Goal: Obtain resource: Download file/media

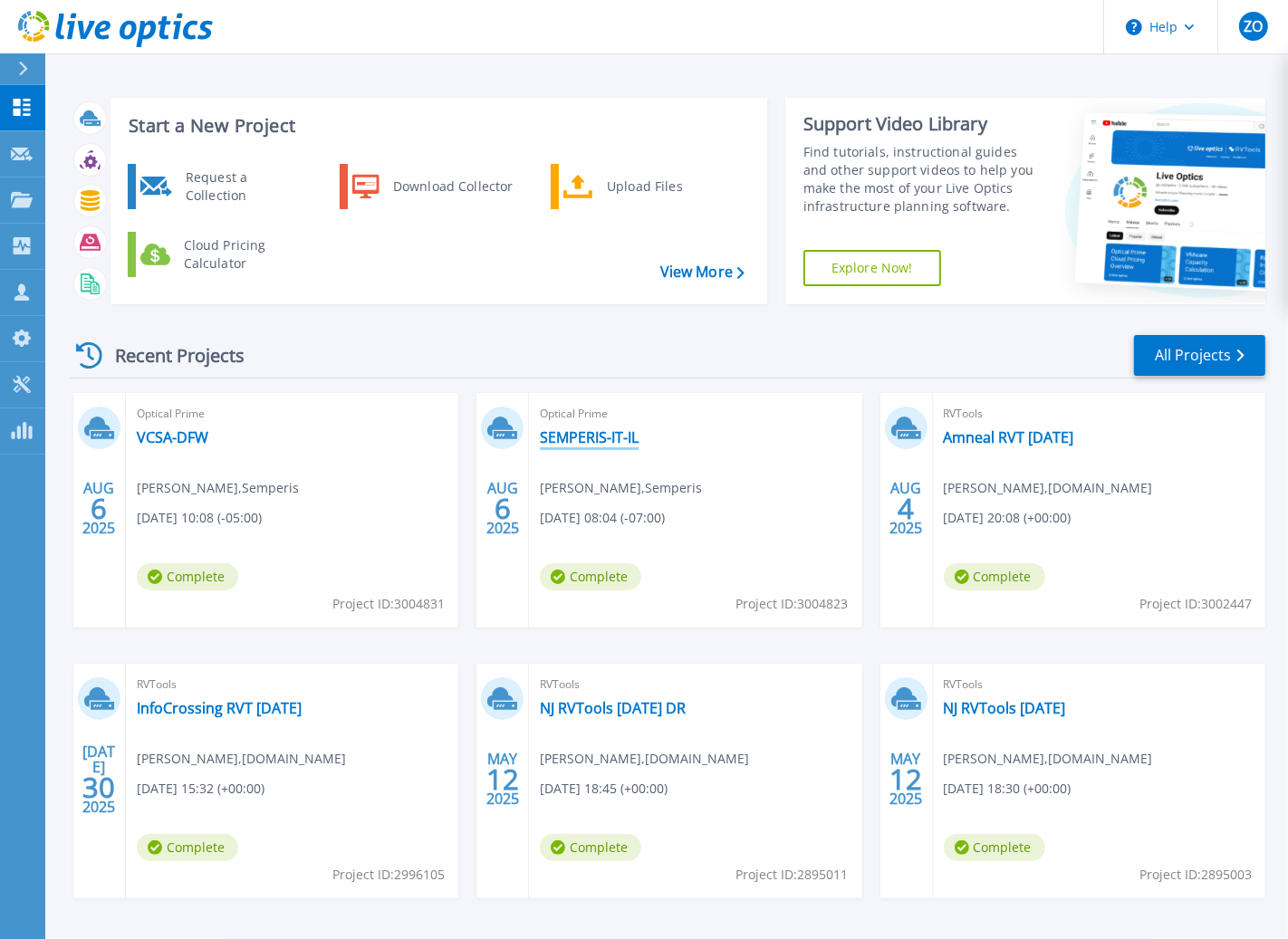
click at [573, 442] on link "SEMPERIS-IT-IL" at bounding box center [589, 438] width 99 height 18
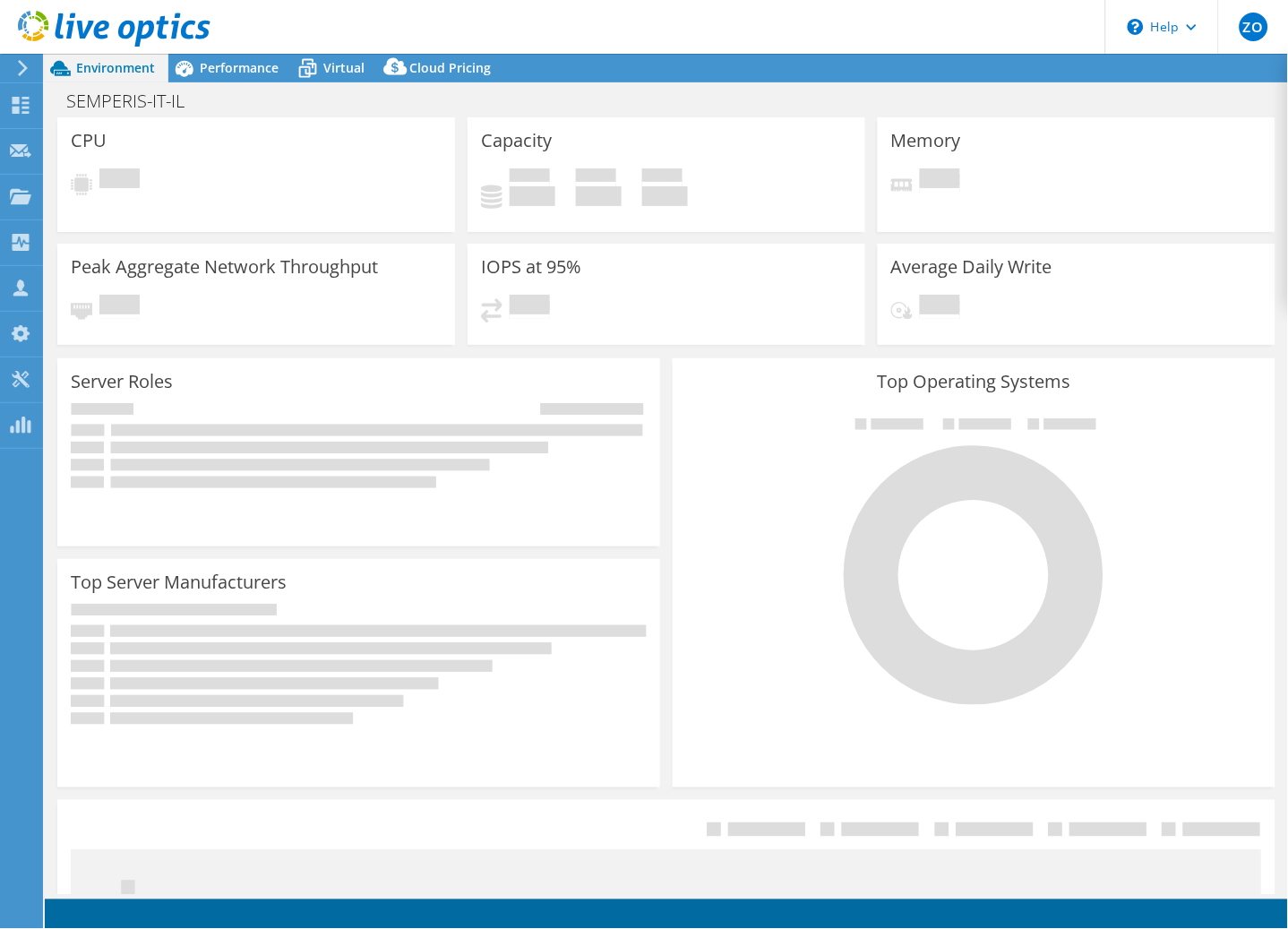
select select "USD"
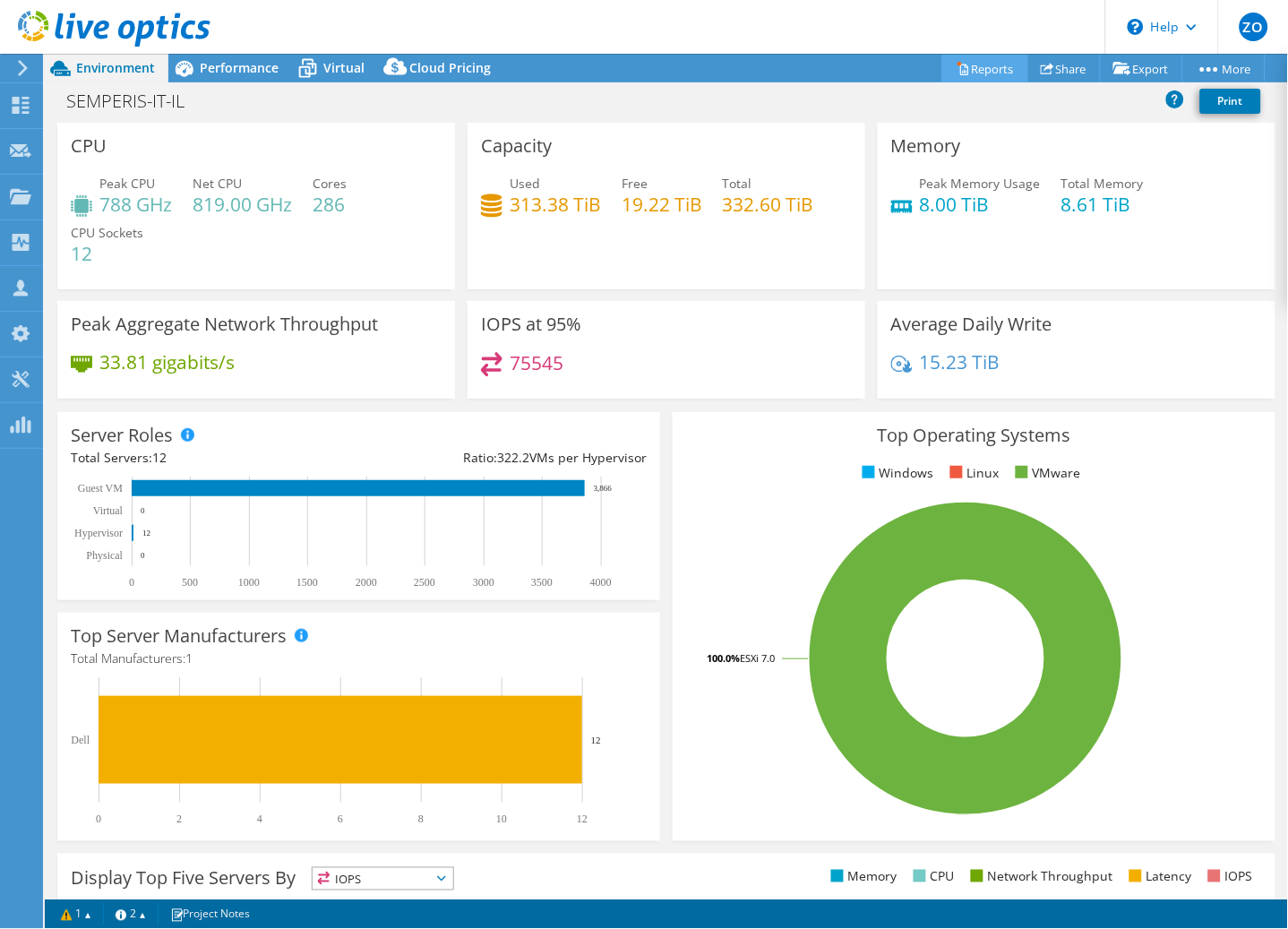
click at [975, 71] on link "Reports" at bounding box center [985, 68] width 86 height 27
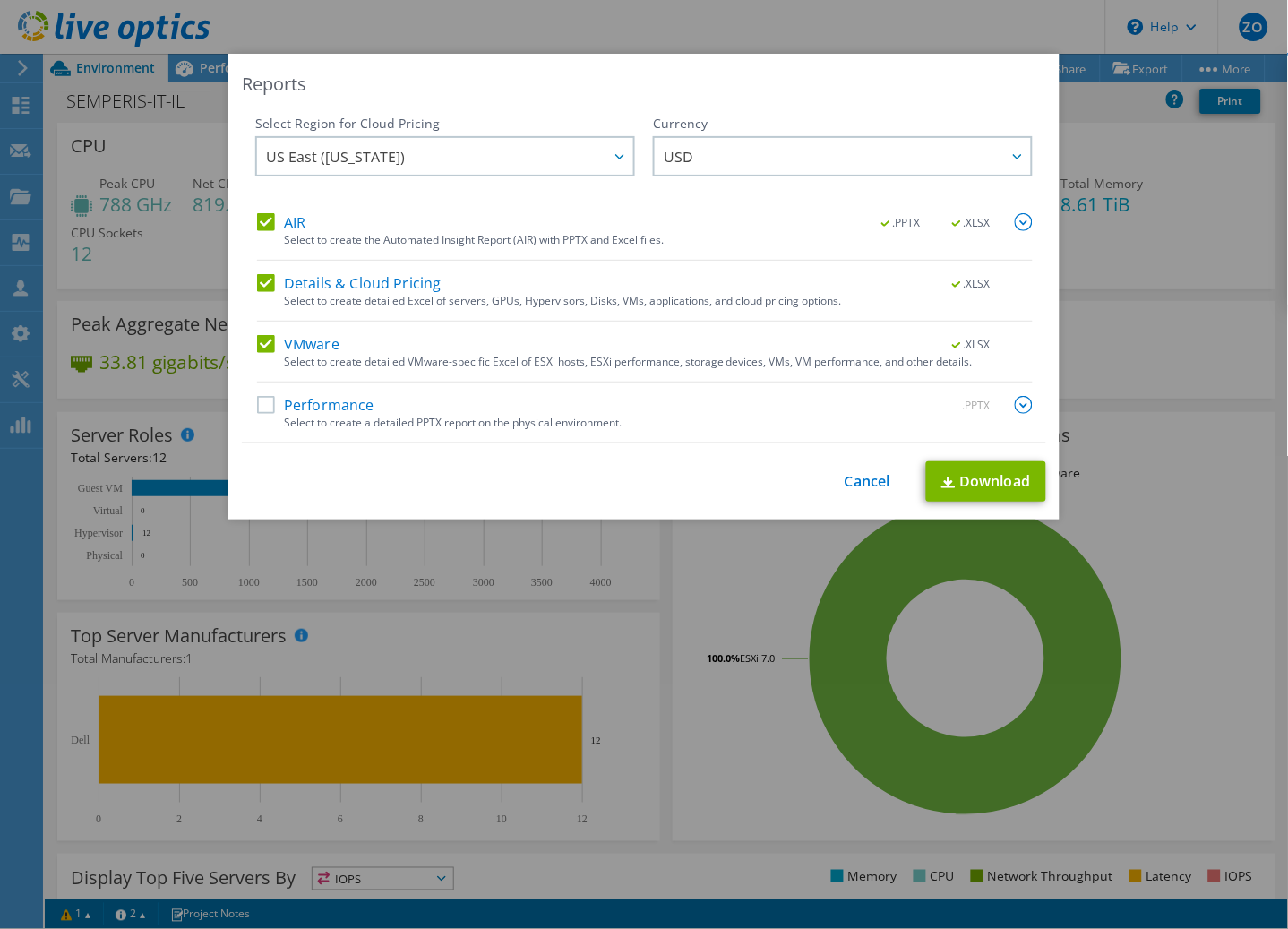
click at [403, 286] on label "Details & Cloud Pricing" at bounding box center [349, 284] width 184 height 18
click at [0, 0] on input "Details & Cloud Pricing" at bounding box center [0, 0] width 0 height 0
click at [274, 361] on div "VMware .XLSX Select to create detailed VMware-specific Excel of ESXi hosts, ESX…" at bounding box center [644, 358] width 776 height 47
click at [279, 349] on label "VMware" at bounding box center [298, 344] width 82 height 18
click at [0, 0] on input "VMware" at bounding box center [0, 0] width 0 height 0
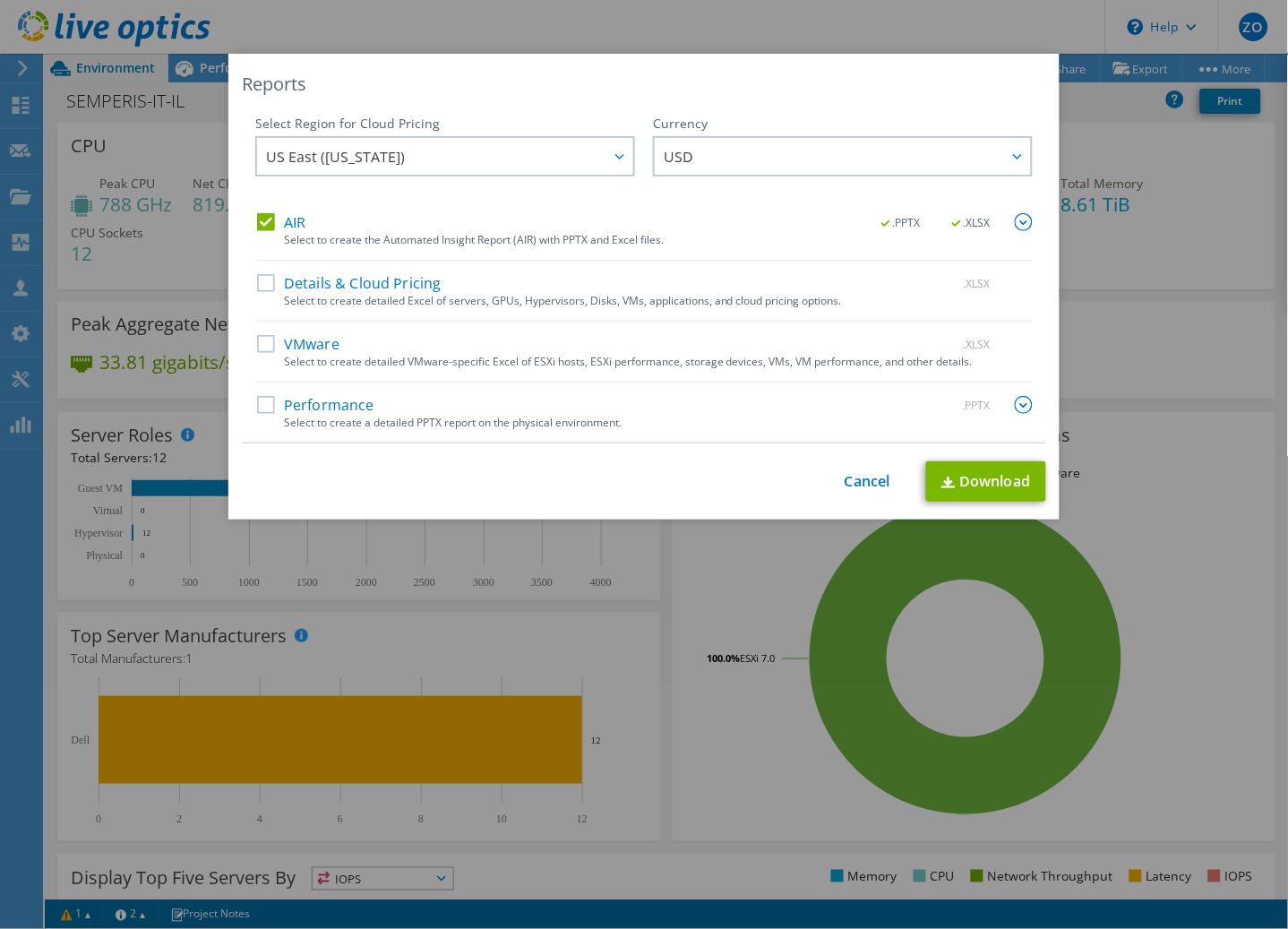
click at [283, 397] on label "Performance" at bounding box center [315, 405] width 118 height 18
click at [0, 0] on input "Performance" at bounding box center [0, 0] width 0 height 0
click at [1027, 410] on div "Select Region for Cloud Pricing Asia Pacific ([GEOGRAPHIC_DATA]) [GEOGRAPHIC_DA…" at bounding box center [644, 279] width 804 height 329
click at [1015, 410] on img at bounding box center [1024, 405] width 18 height 18
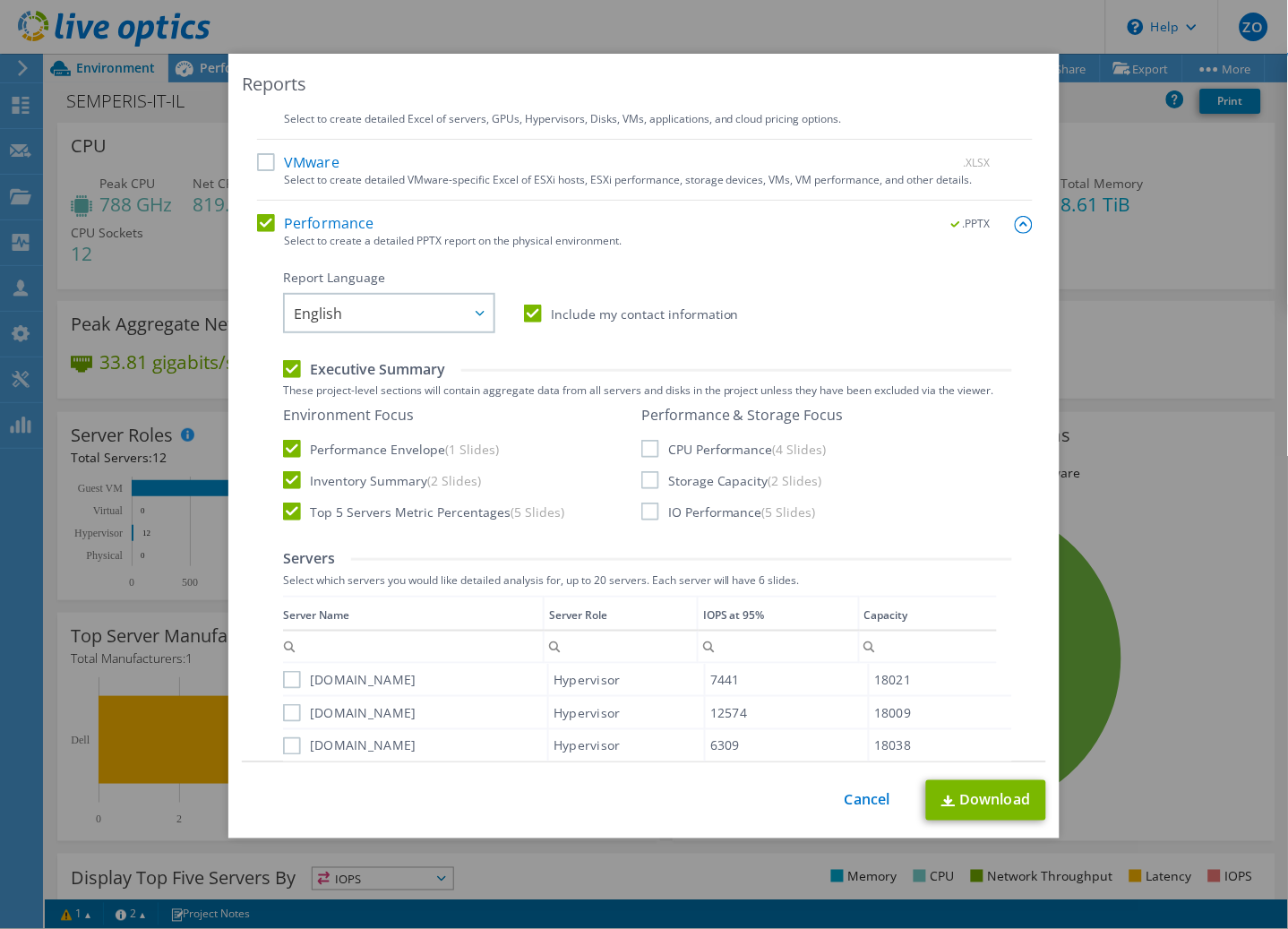
scroll to position [180, 0]
click at [613, 323] on label "Include my contact information" at bounding box center [632, 316] width 215 height 18
click at [0, 0] on input "Include my contact information" at bounding box center [0, 0] width 0 height 0
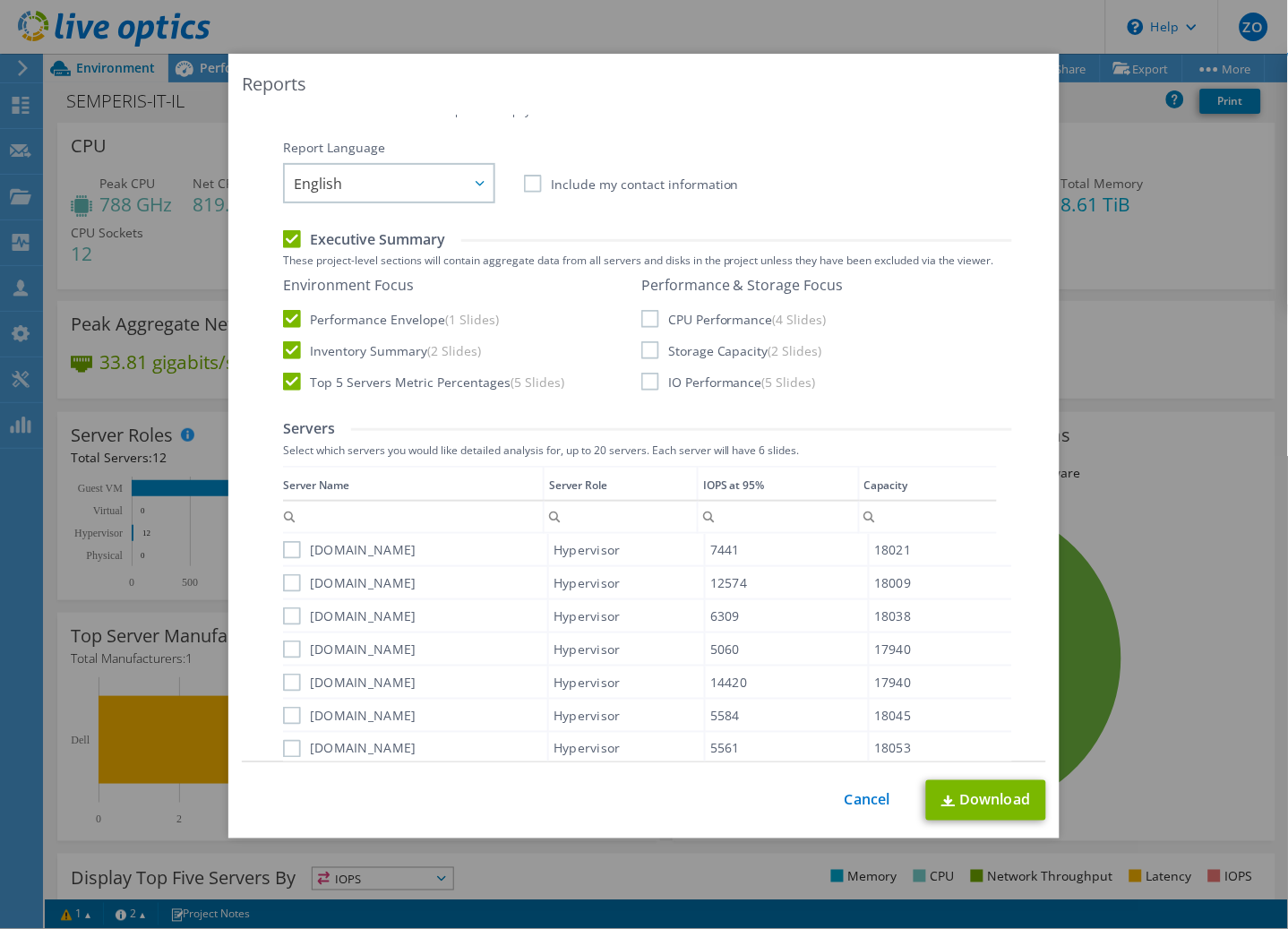
scroll to position [335, 0]
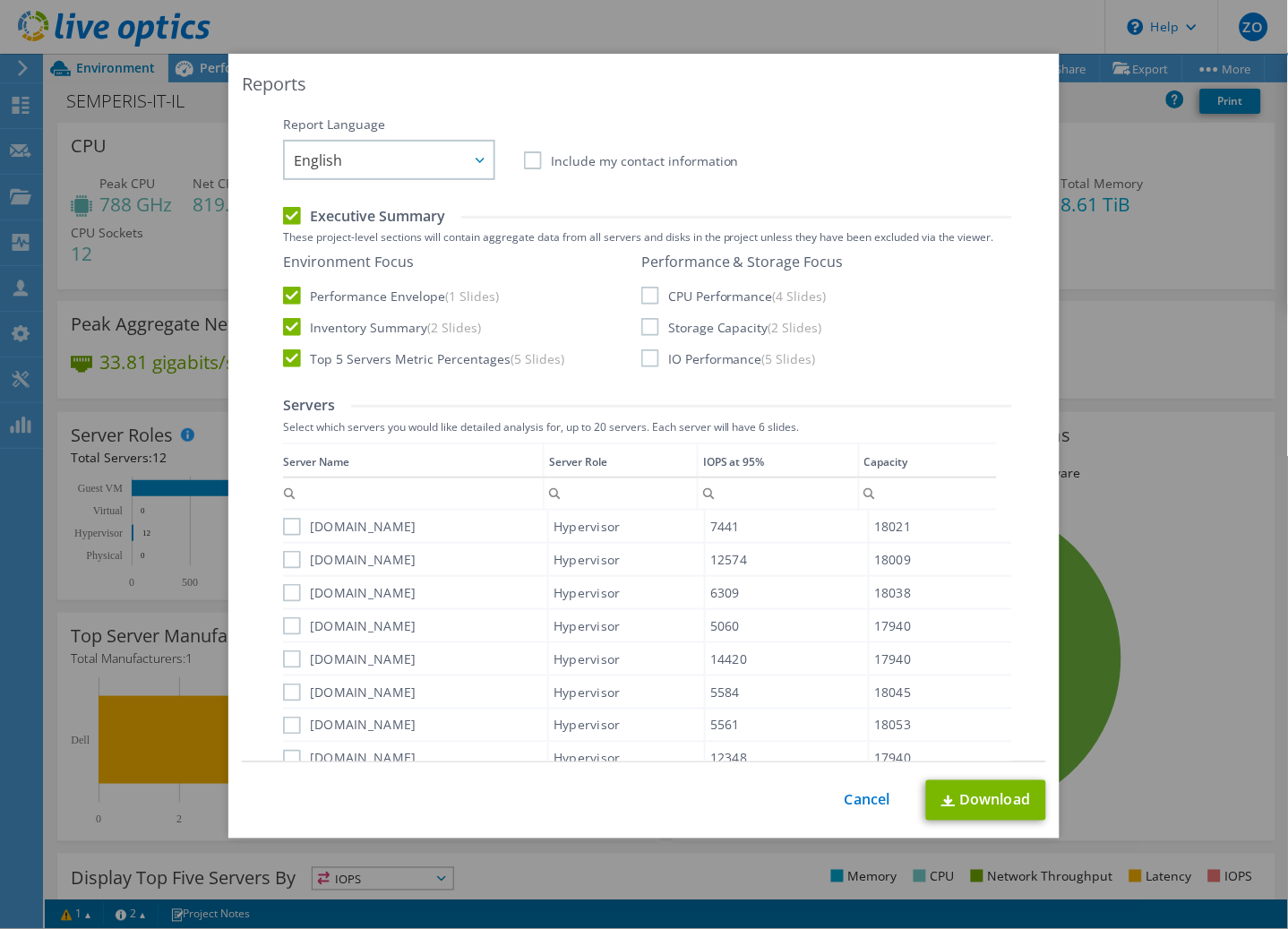
click at [652, 356] on label "IO Performance (5 Slides)" at bounding box center [729, 358] width 175 height 18
click at [0, 0] on input "IO Performance (5 Slides)" at bounding box center [0, 0] width 0 height 0
click at [647, 325] on label "Storage Capacity (2 Slides)" at bounding box center [732, 327] width 180 height 18
click at [0, 0] on input "Storage Capacity (2 Slides)" at bounding box center [0, 0] width 0 height 0
click at [647, 294] on label "CPU Performance (4 Slides)" at bounding box center [734, 295] width 185 height 18
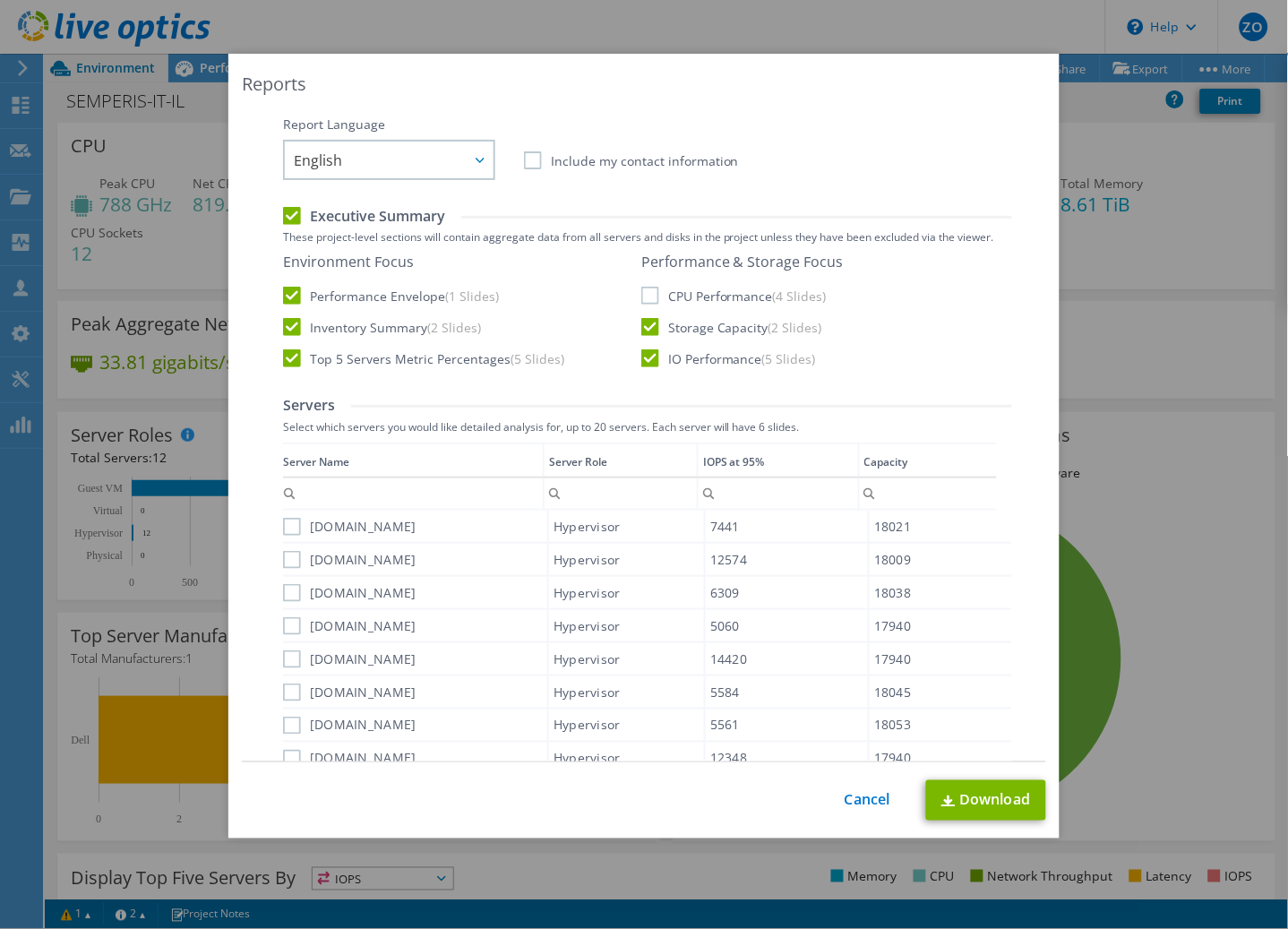
click at [0, 0] on input "CPU Performance (4 Slides)" at bounding box center [0, 0] width 0 height 0
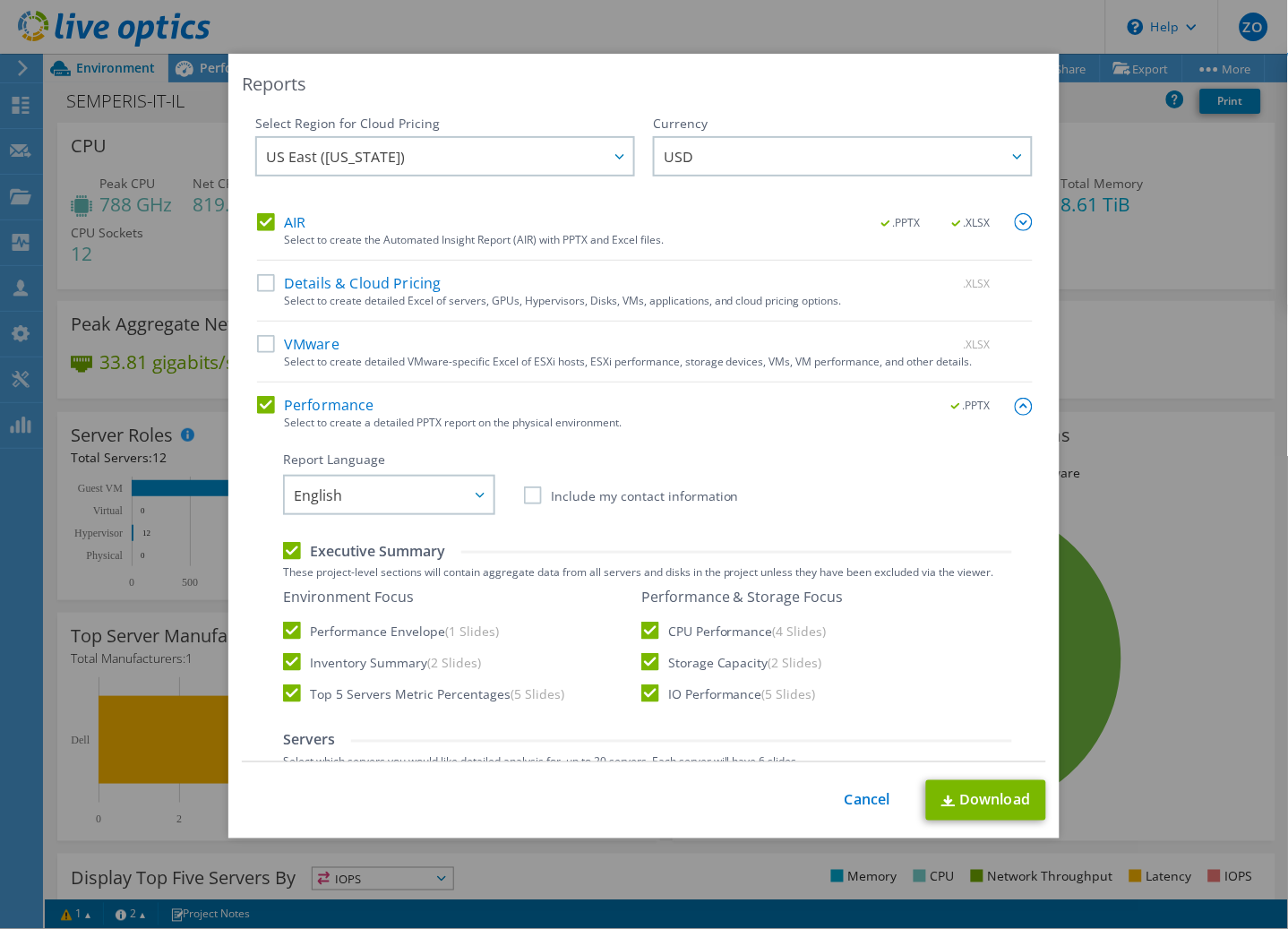
click at [412, 548] on label "Executive Summary" at bounding box center [365, 551] width 162 height 20
click at [0, 0] on input "Executive Summary" at bounding box center [0, 0] width 0 height 0
click at [369, 556] on label "Executive Summary" at bounding box center [365, 551] width 162 height 20
click at [0, 0] on input "Executive Summary" at bounding box center [0, 0] width 0 height 0
click at [312, 406] on label "Performance" at bounding box center [315, 405] width 118 height 18
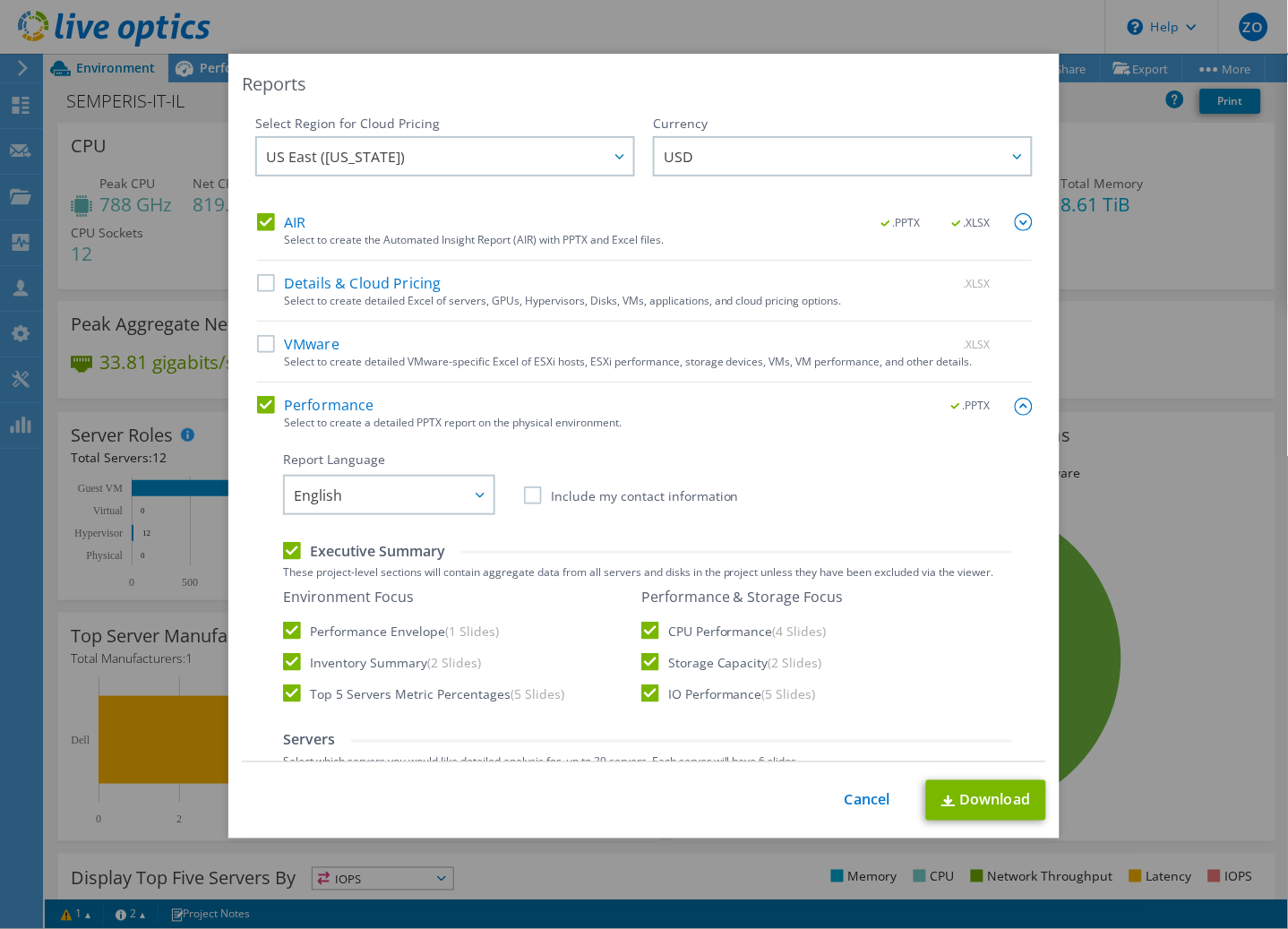
click at [0, 0] on input "Performance" at bounding box center [0, 0] width 0 height 0
click at [311, 406] on label "Performance" at bounding box center [315, 405] width 118 height 18
click at [0, 0] on input "Performance" at bounding box center [0, 0] width 0 height 0
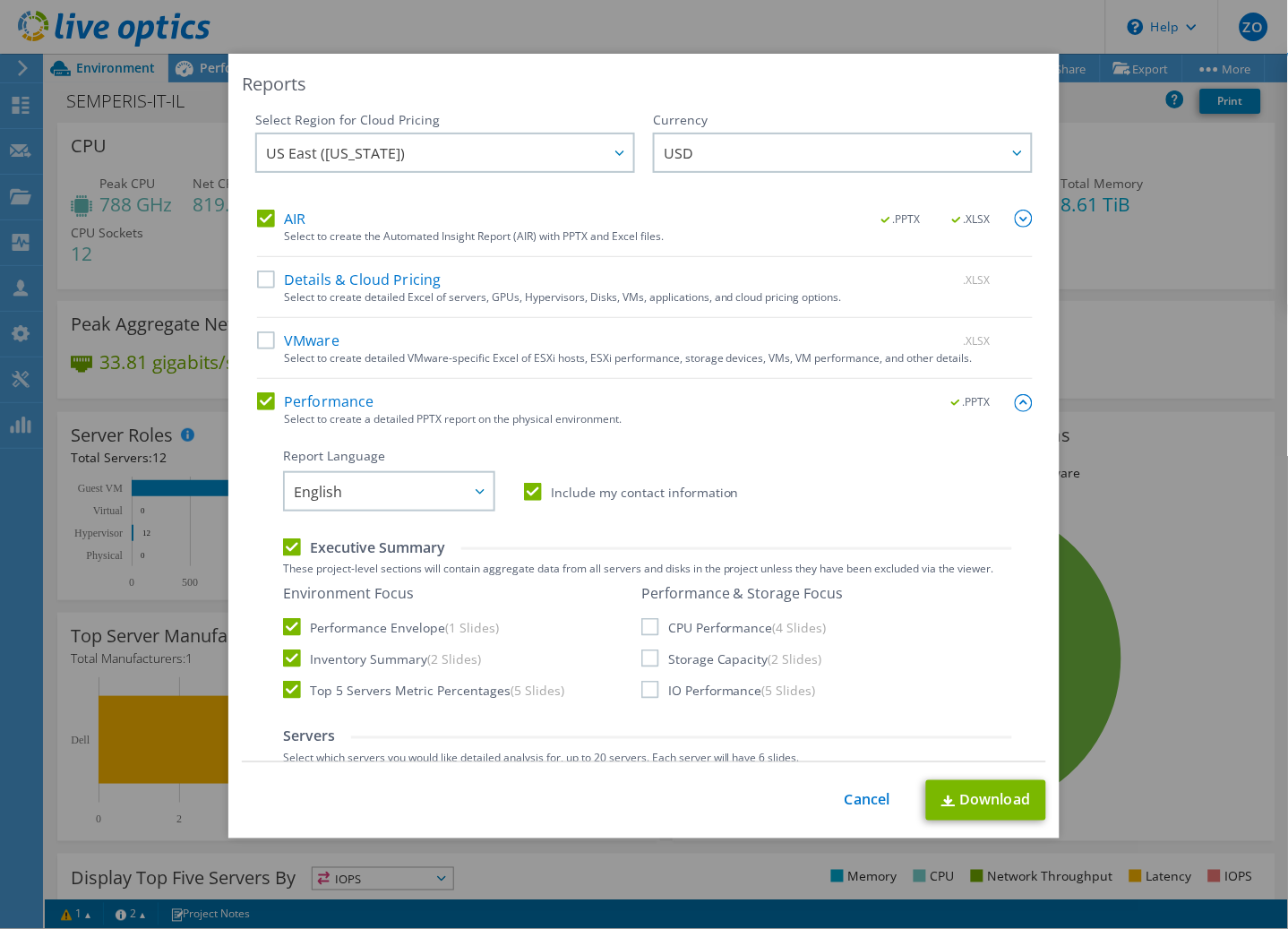
click at [630, 490] on label "Include my contact information" at bounding box center [632, 492] width 215 height 18
click at [0, 0] on input "Include my contact information" at bounding box center [0, 0] width 0 height 0
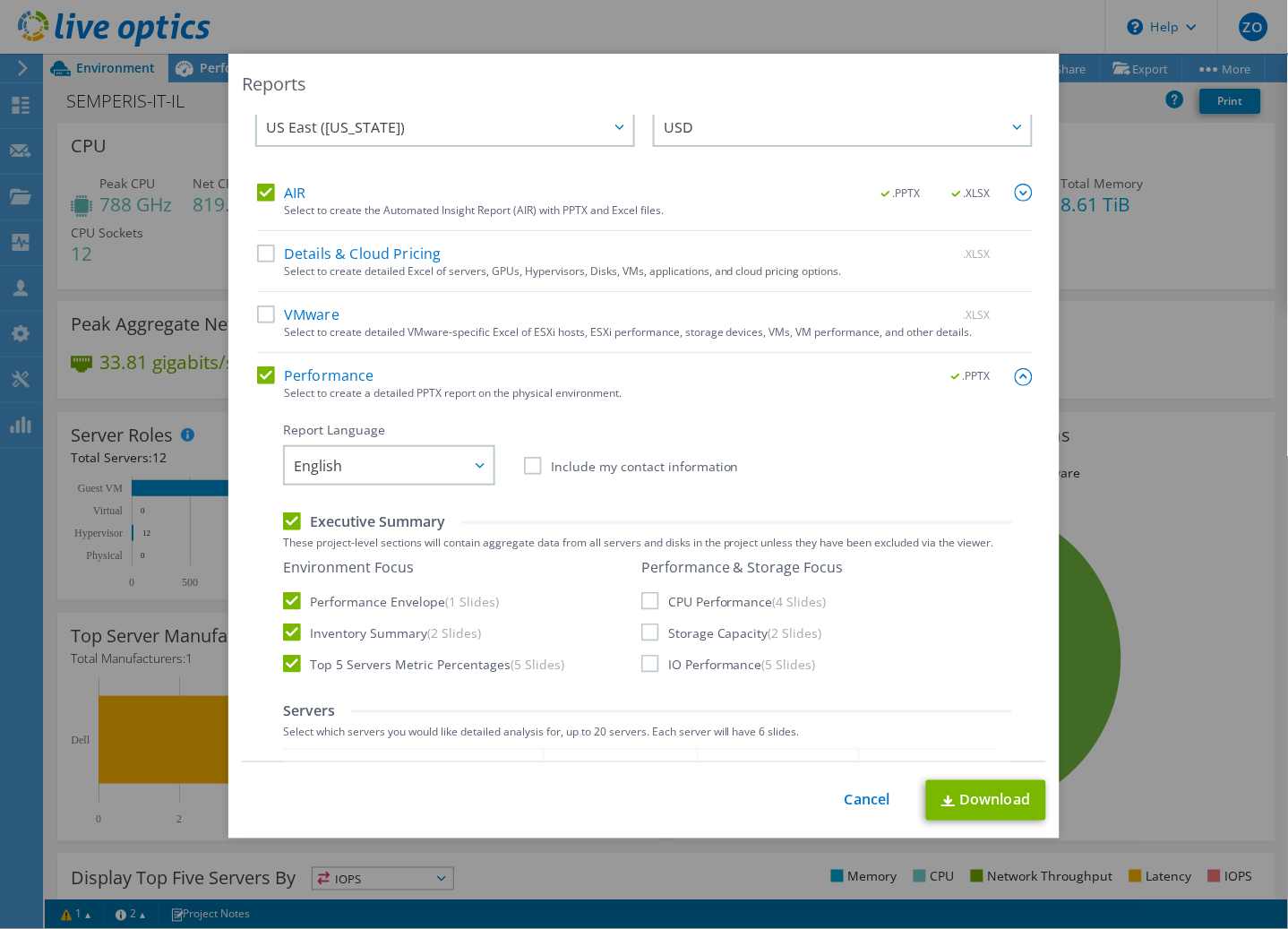
scroll to position [30, 0]
click at [645, 606] on label "CPU Performance (4 Slides)" at bounding box center [734, 601] width 185 height 18
click at [0, 0] on input "CPU Performance (4 Slides)" at bounding box center [0, 0] width 0 height 0
drag, startPoint x: 645, startPoint y: 641, endPoint x: 648, endPoint y: 653, distance: 12.4
click at [649, 645] on div "Performance & Storage Focus CPU Performance (4 Slides) Storage Capacity (2 Slid…" at bounding box center [743, 614] width 202 height 115
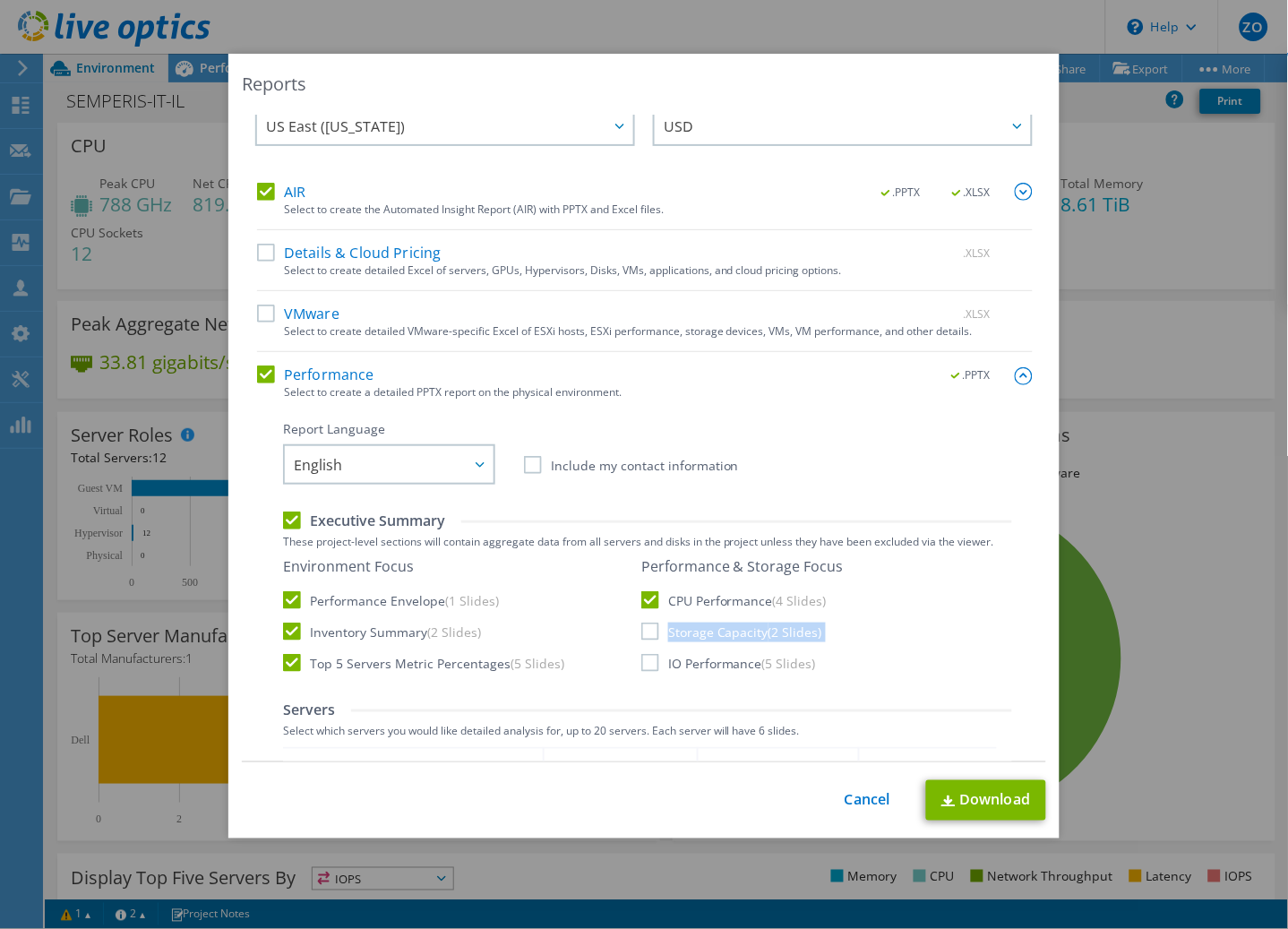
click at [647, 666] on label "IO Performance (5 Slides)" at bounding box center [729, 663] width 175 height 18
click at [0, 0] on input "IO Performance (5 Slides)" at bounding box center [0, 0] width 0 height 0
click at [648, 634] on label "Storage Capacity (2 Slides)" at bounding box center [732, 632] width 180 height 18
click at [0, 0] on input "Storage Capacity (2 Slides)" at bounding box center [0, 0] width 0 height 0
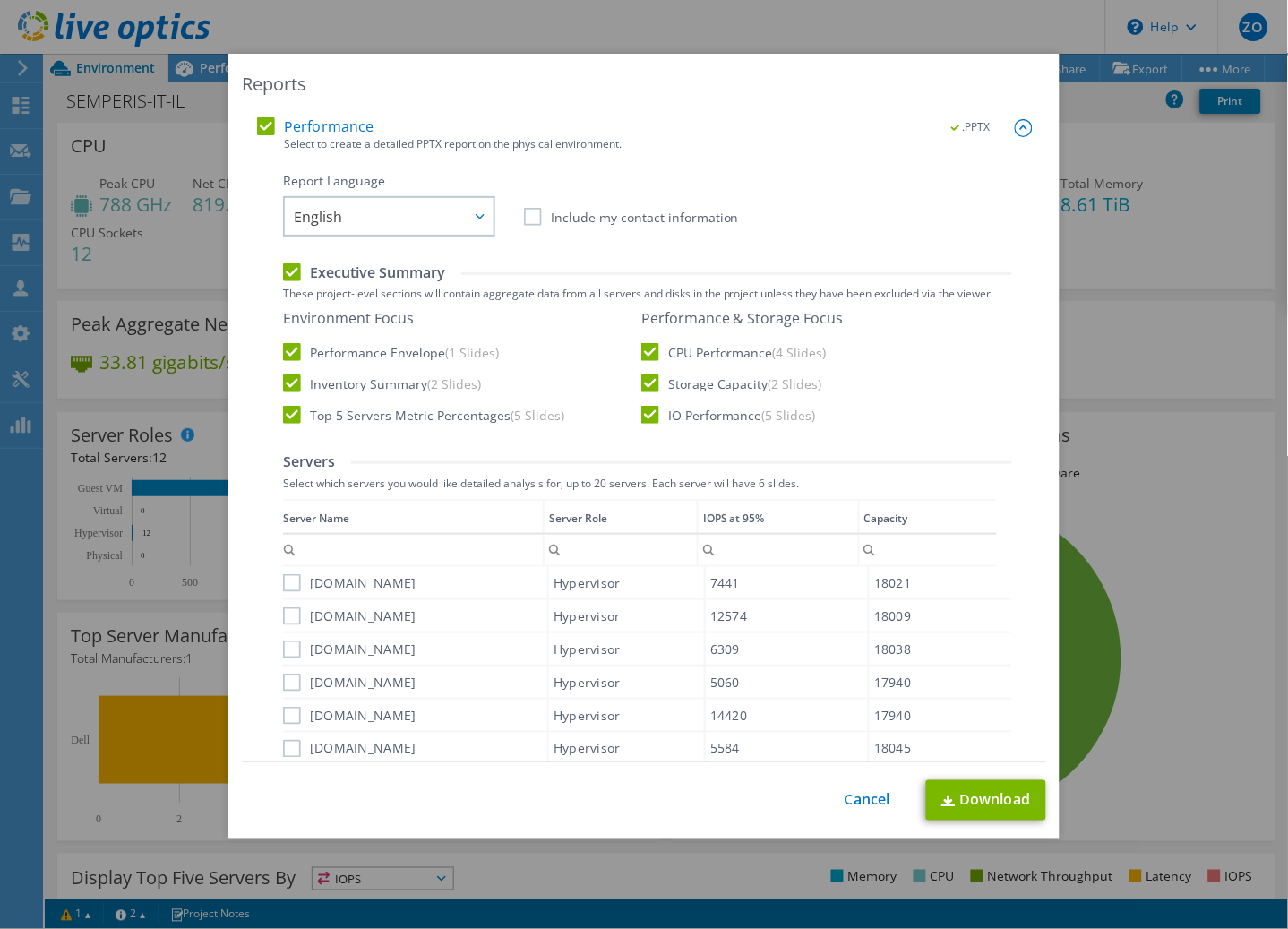
scroll to position [0, 0]
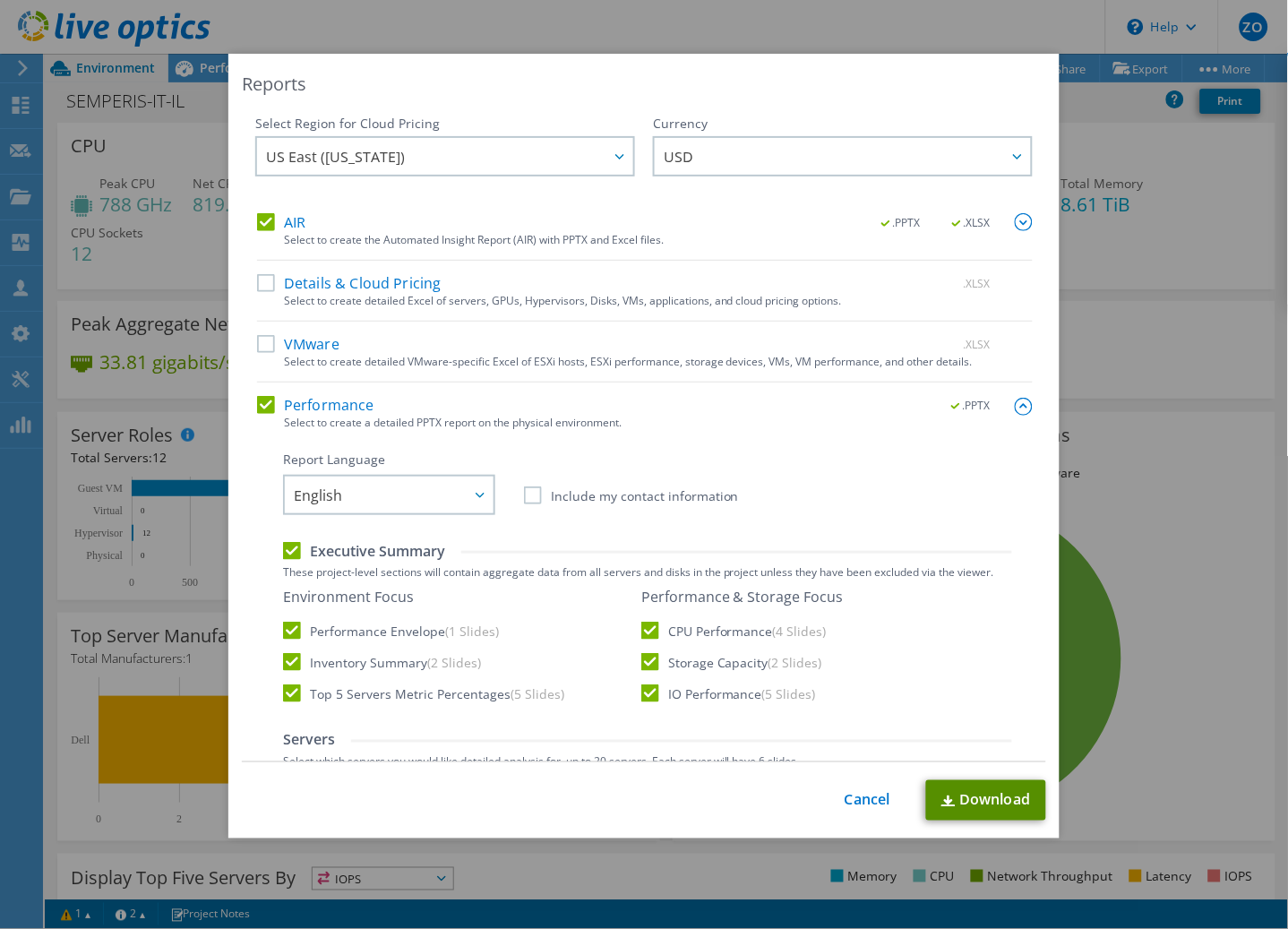
click at [1004, 808] on link "Download" at bounding box center [986, 800] width 120 height 40
click at [863, 796] on link "Cancel" at bounding box center [868, 800] width 46 height 17
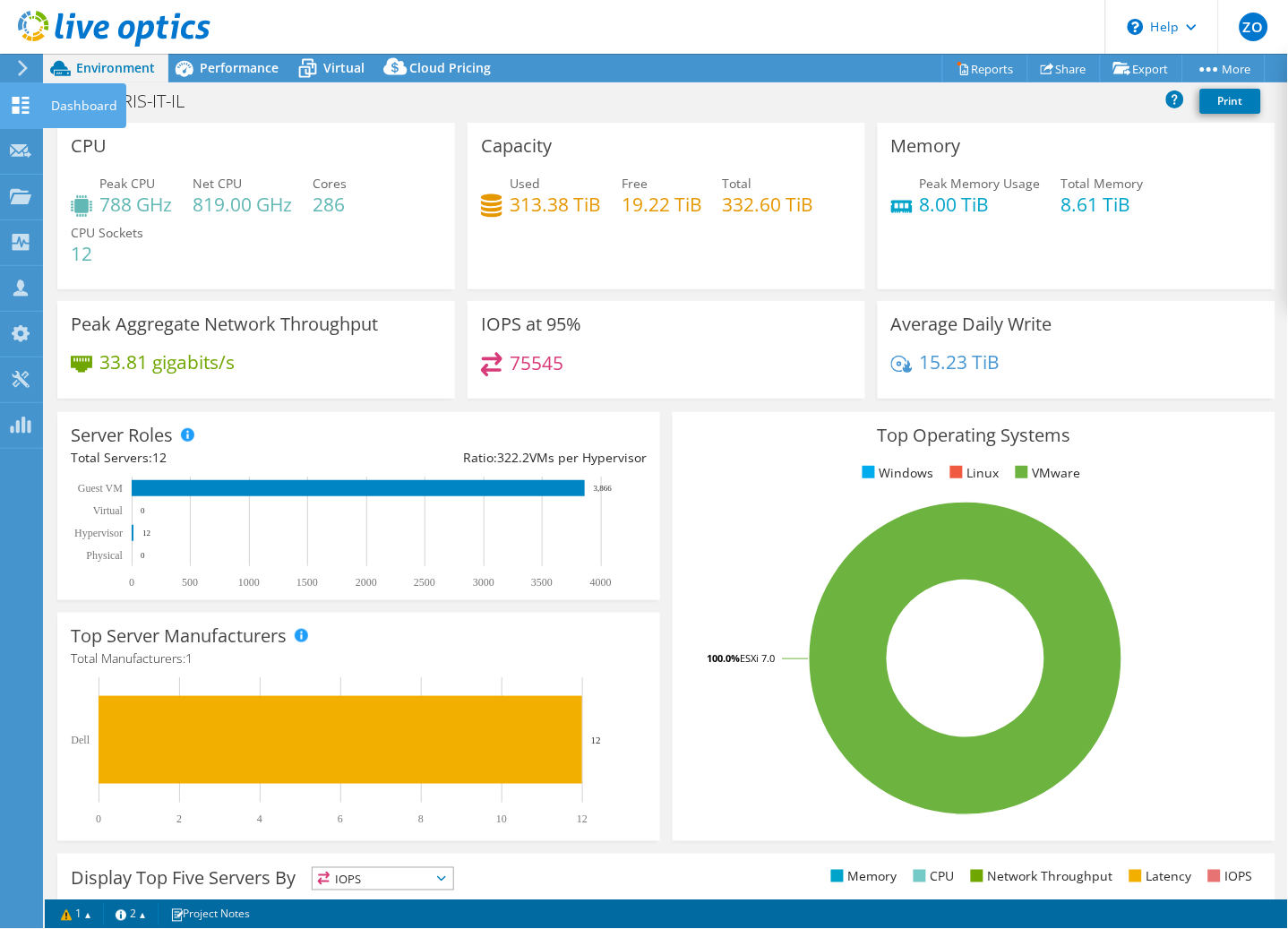
click at [19, 105] on icon at bounding box center [21, 105] width 22 height 17
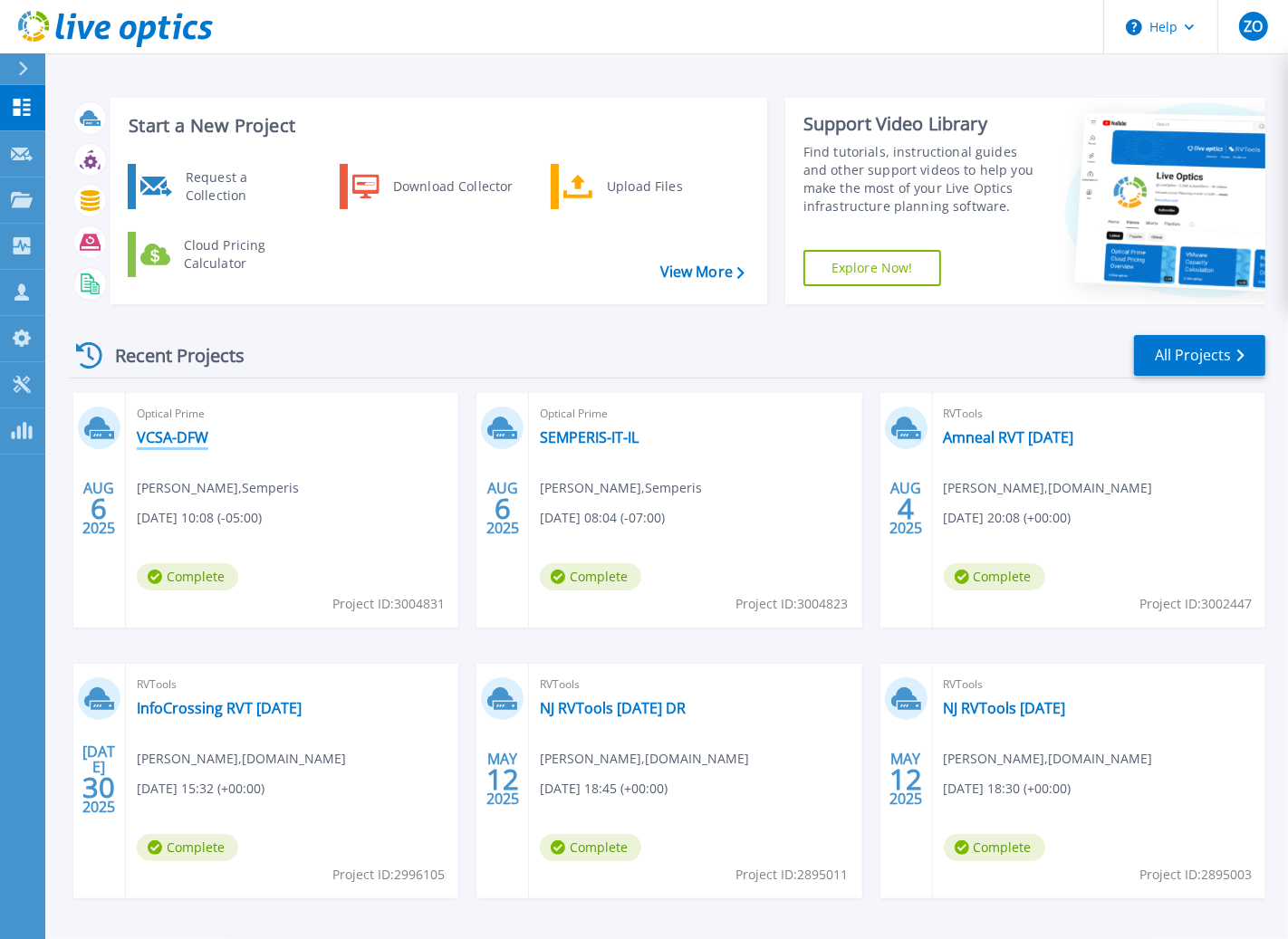
click at [185, 442] on link "VCSA-DFW" at bounding box center [172, 438] width 72 height 18
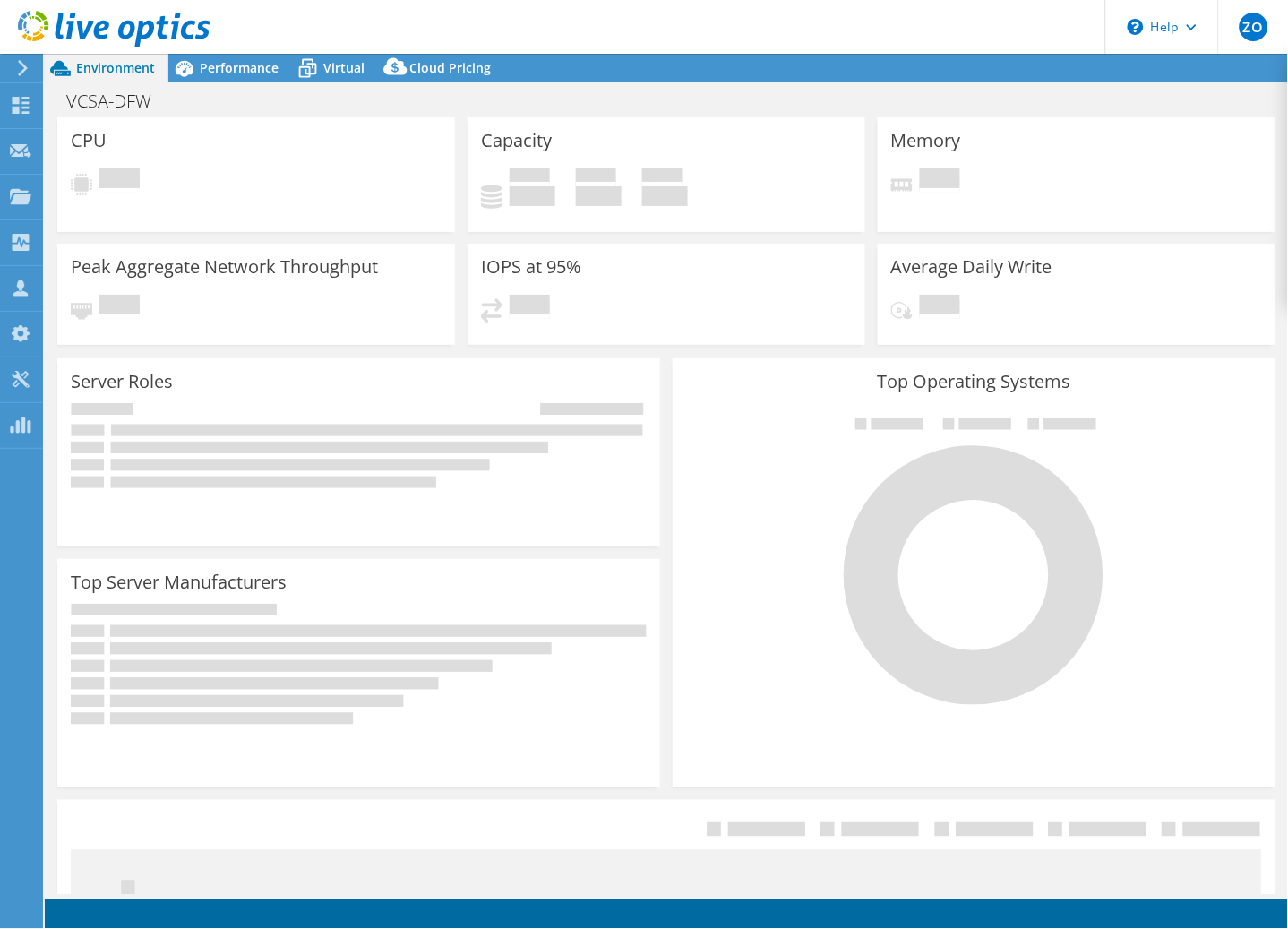
select select "USD"
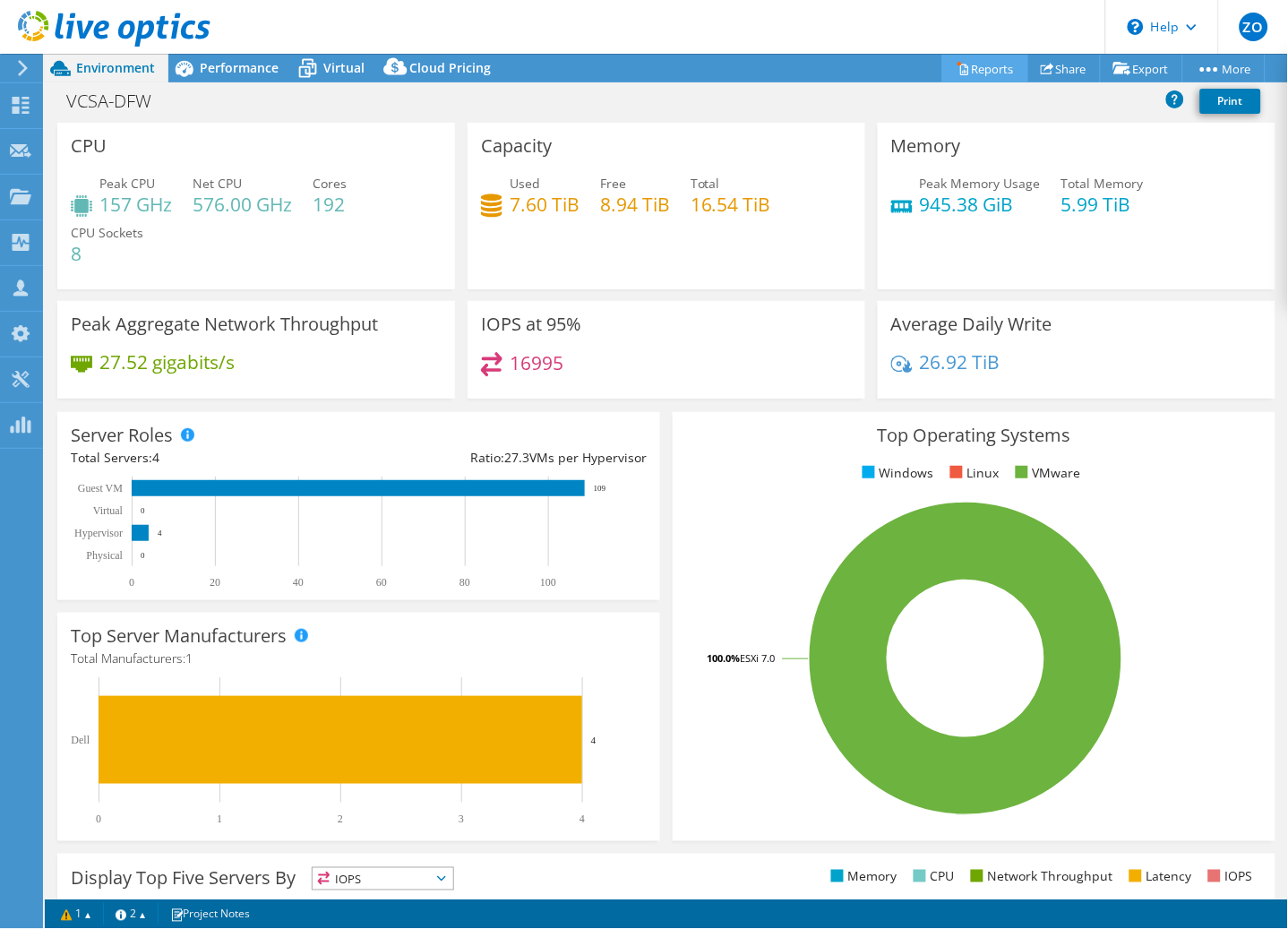
click at [973, 71] on link "Reports" at bounding box center [985, 68] width 86 height 27
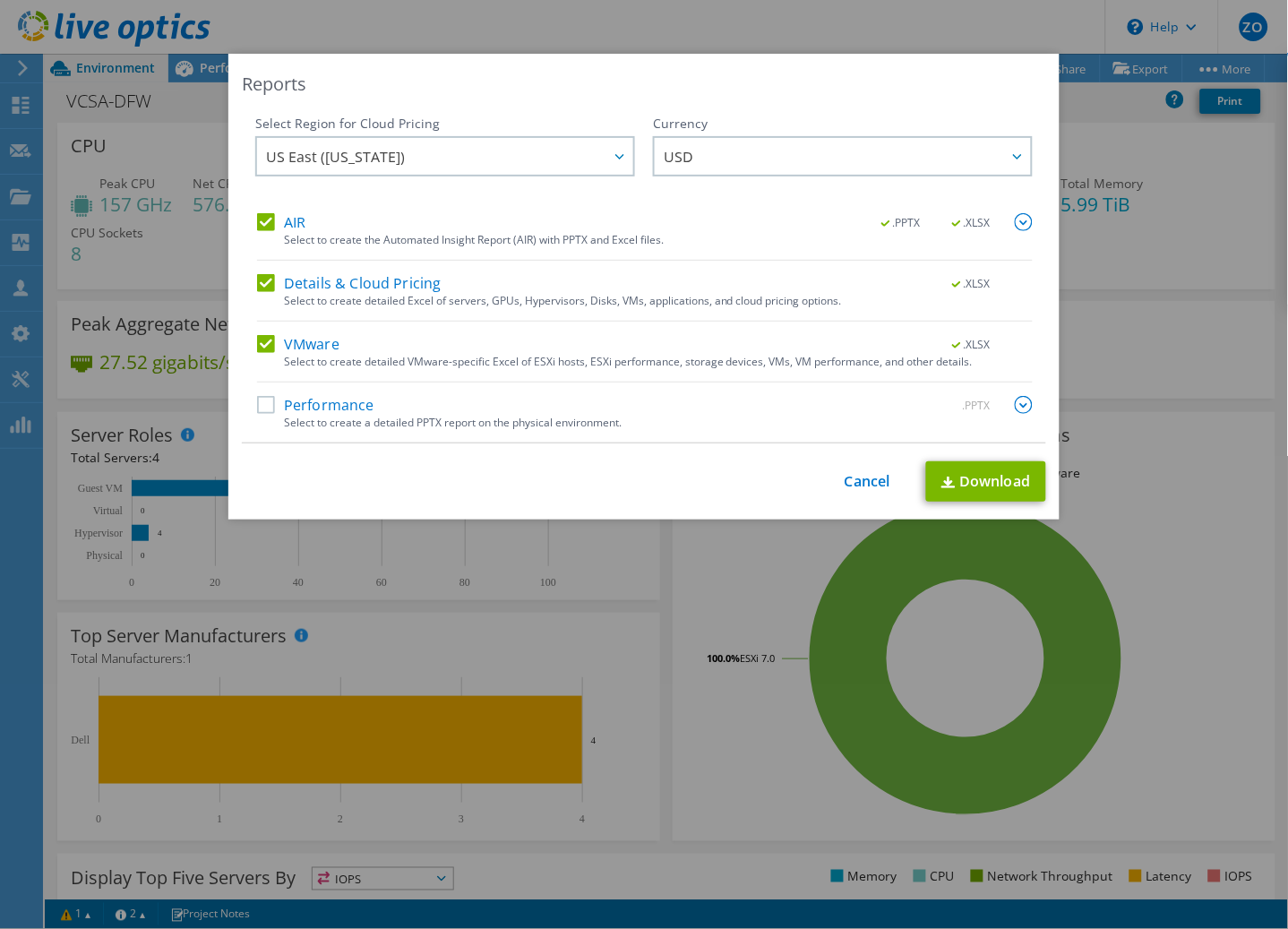
click at [299, 284] on label "Details & Cloud Pricing" at bounding box center [349, 284] width 184 height 18
click at [0, 0] on input "Details & Cloud Pricing" at bounding box center [0, 0] width 0 height 0
click at [296, 351] on label "VMware" at bounding box center [298, 344] width 82 height 18
click at [0, 0] on input "VMware" at bounding box center [0, 0] width 0 height 0
drag, startPoint x: 871, startPoint y: 408, endPoint x: 899, endPoint y: 409, distance: 28.0
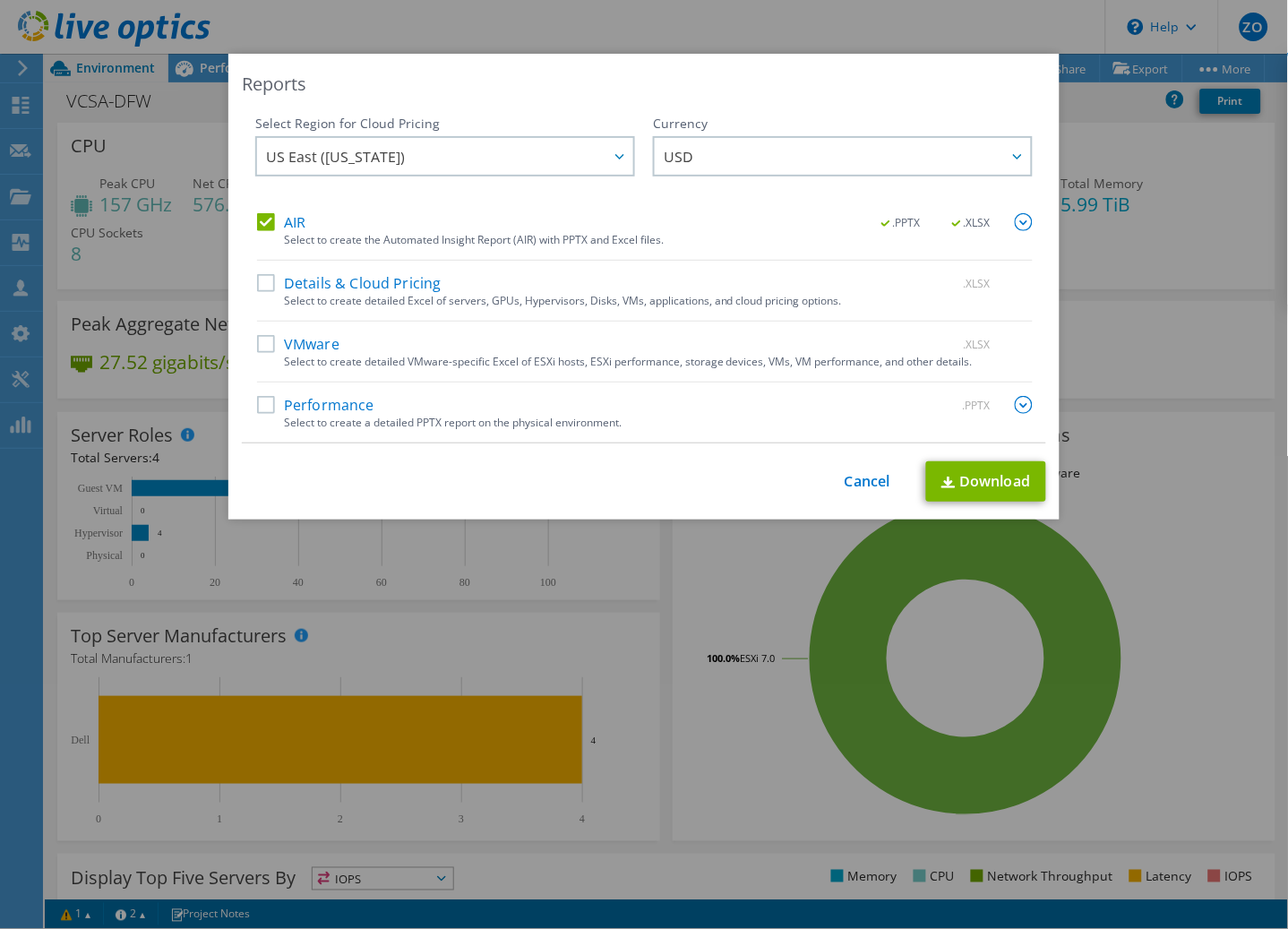
click at [871, 408] on div "Performance .PPTX" at bounding box center [644, 406] width 776 height 21
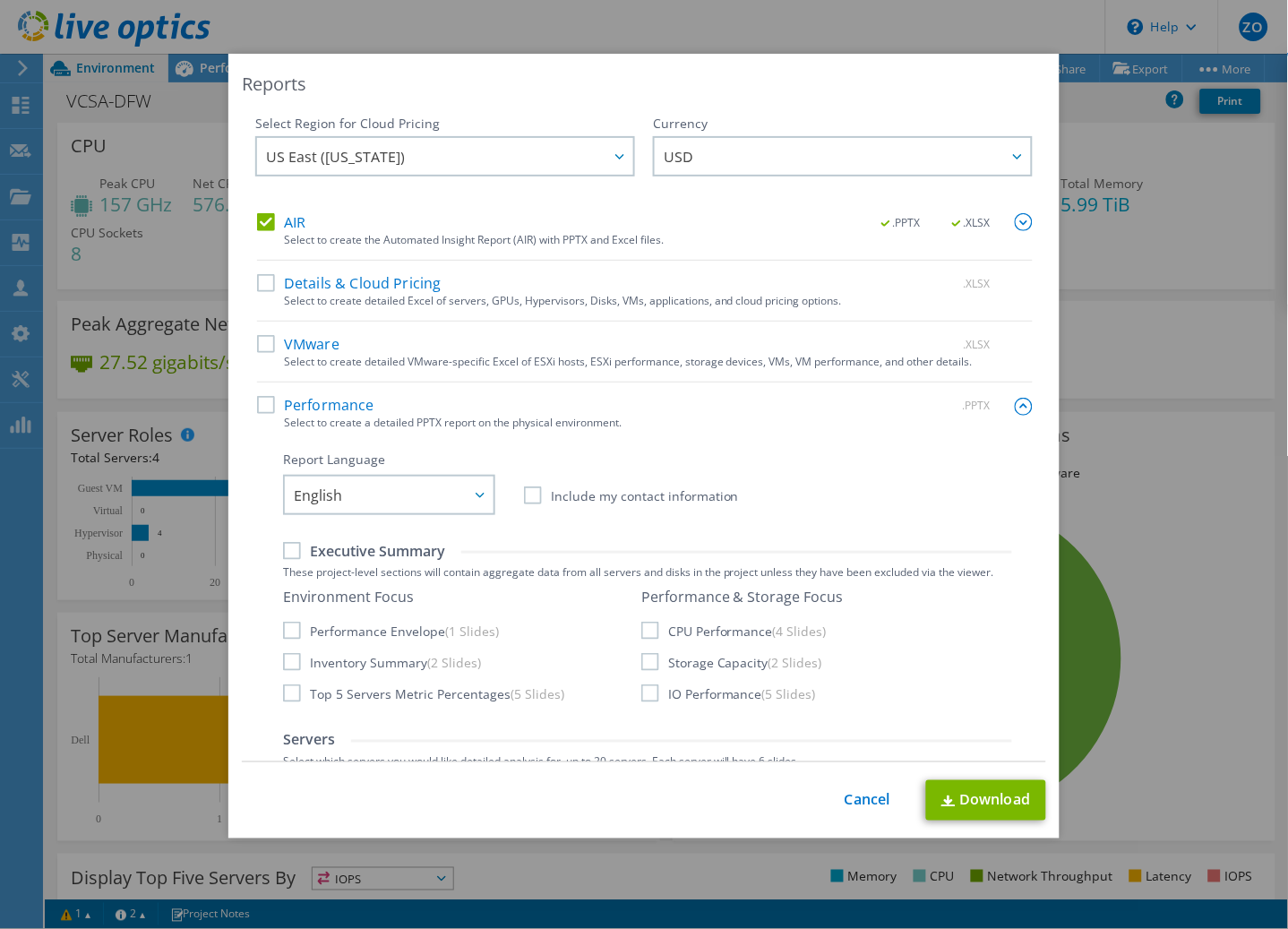
click at [292, 407] on label "Performance" at bounding box center [315, 405] width 118 height 18
click at [0, 0] on input "Performance" at bounding box center [0, 0] width 0 height 0
click at [571, 496] on label "Include my contact information" at bounding box center [632, 496] width 215 height 18
click at [0, 0] on input "Include my contact information" at bounding box center [0, 0] width 0 height 0
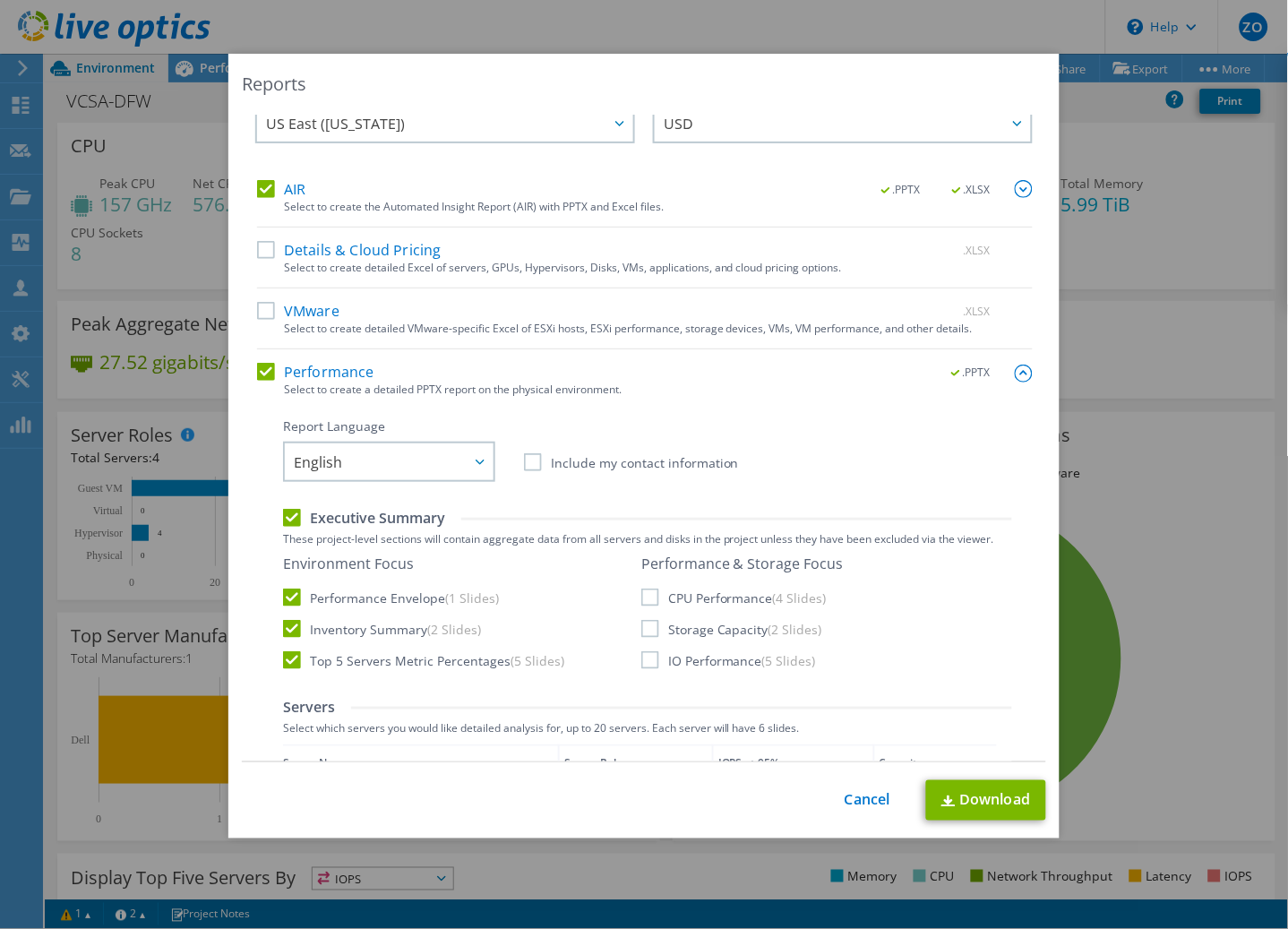
scroll to position [144, 0]
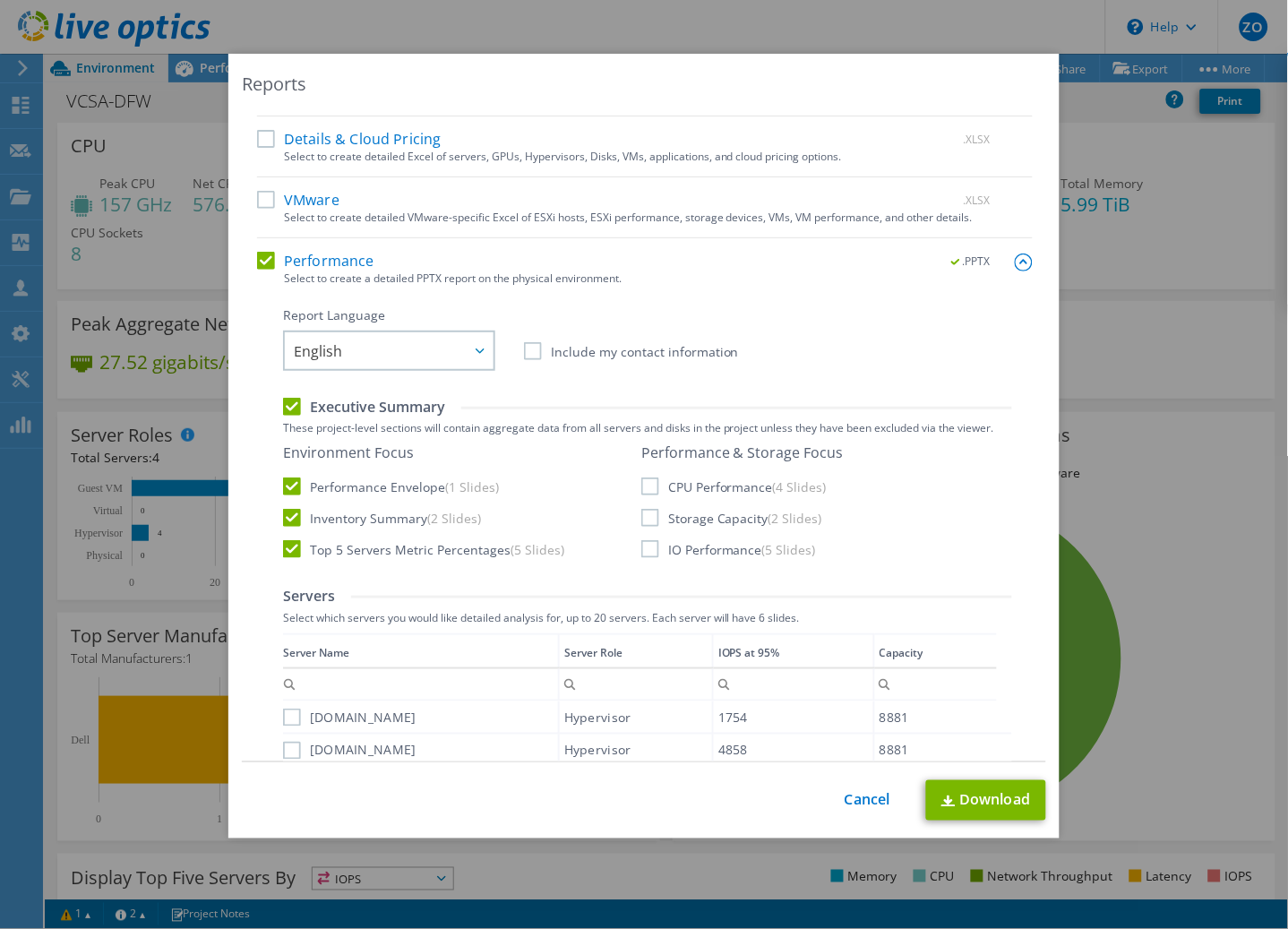
click at [653, 490] on label "CPU Performance (4 Slides)" at bounding box center [734, 487] width 185 height 18
click at [0, 0] on input "CPU Performance (4 Slides)" at bounding box center [0, 0] width 0 height 0
drag, startPoint x: 651, startPoint y: 517, endPoint x: 647, endPoint y: 529, distance: 12.6
click at [649, 519] on label "Storage Capacity (2 Slides)" at bounding box center [732, 518] width 180 height 18
click at [0, 0] on input "Storage Capacity (2 Slides)" at bounding box center [0, 0] width 0 height 0
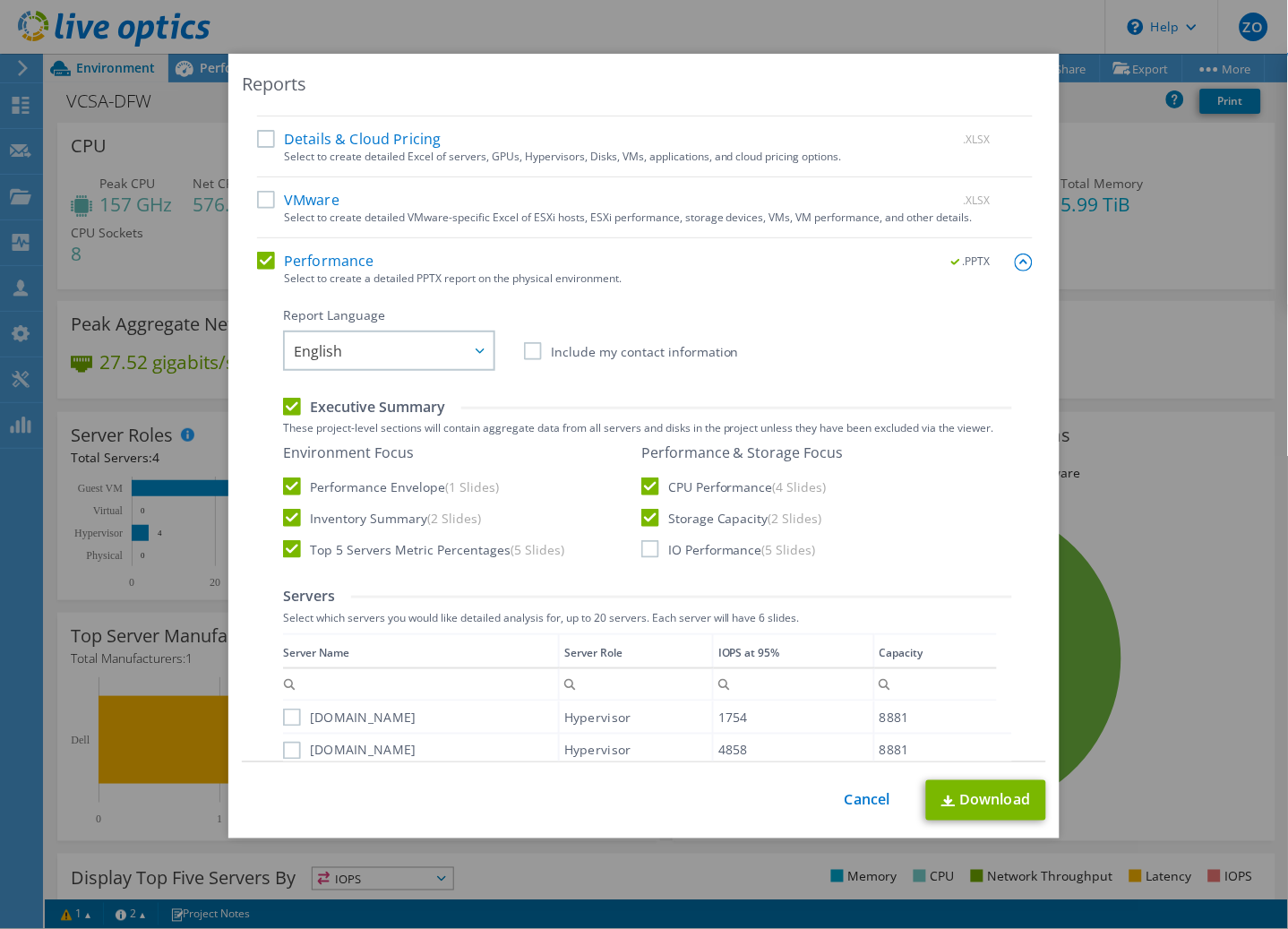
click at [649, 554] on label "IO Performance (5 Slides)" at bounding box center [729, 550] width 175 height 18
click at [0, 0] on input "IO Performance (5 Slides)" at bounding box center [0, 0] width 0 height 0
click at [953, 794] on link "Download" at bounding box center [986, 800] width 120 height 40
